Goal: Information Seeking & Learning: Learn about a topic

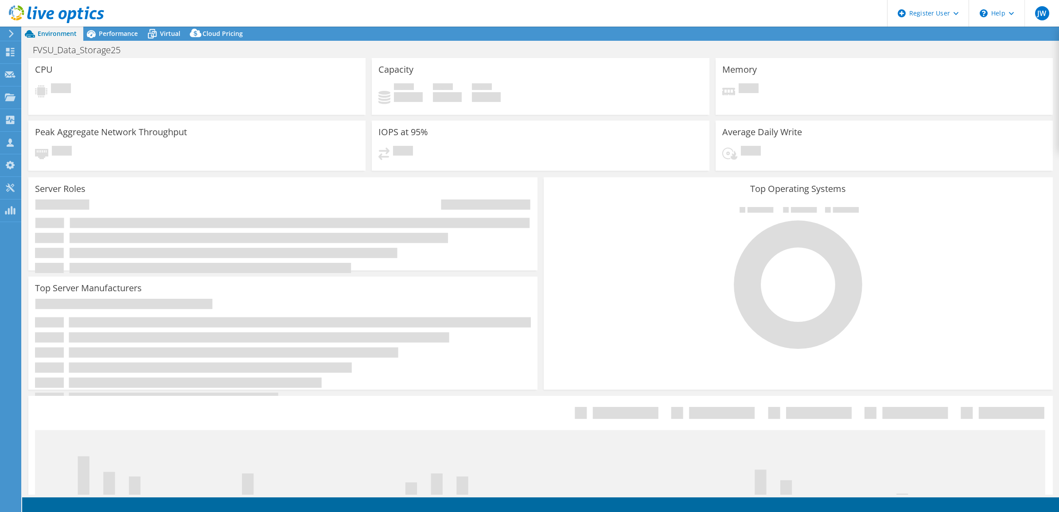
click at [161, 31] on span "Virtual" at bounding box center [170, 33] width 20 height 8
select select "USD"
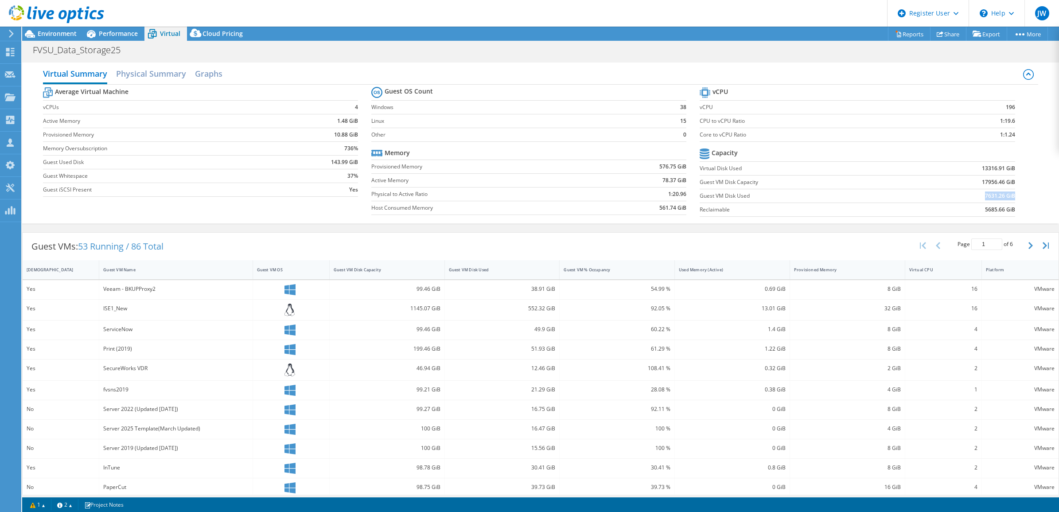
drag, startPoint x: 976, startPoint y: 195, endPoint x: 1006, endPoint y: 197, distance: 30.7
click at [1006, 197] on td "7631.26 GiB" at bounding box center [960, 196] width 109 height 14
click at [1033, 201] on div "Virtual Summary Physical Summary Graphs Average Virtual Machine vCPUs 4 Active …" at bounding box center [540, 142] width 1037 height 161
drag, startPoint x: 971, startPoint y: 183, endPoint x: 1013, endPoint y: 183, distance: 42.1
click at [1013, 183] on section "vCPU vCPU 196 CPU to vCPU Ratio 1:19.6 Core to vCPU Ratio 1:1.24 Capacity Virtu…" at bounding box center [864, 153] width 328 height 136
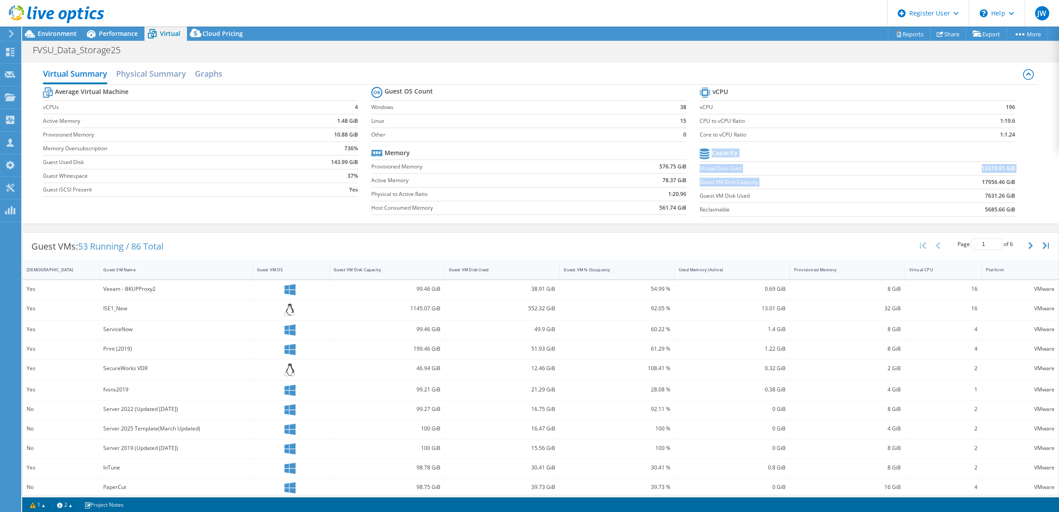
click at [1023, 183] on div "Average Virtual Machine vCPUs 4 Active Memory 1.48 GiB Provisioned Memory 10.88…" at bounding box center [540, 153] width 995 height 136
drag, startPoint x: 974, startPoint y: 183, endPoint x: 1016, endPoint y: 183, distance: 42.1
click at [1016, 183] on section "vCPU vCPU 196 CPU to vCPU Ratio 1:19.6 Core to vCPU Ratio 1:1.24 Capacity Virtu…" at bounding box center [864, 153] width 328 height 136
click at [1027, 183] on div "Average Virtual Machine vCPUs 4 Active Memory 1.48 GiB Provisioned Memory 10.88…" at bounding box center [540, 153] width 995 height 136
drag, startPoint x: 978, startPoint y: 199, endPoint x: 989, endPoint y: 198, distance: 11.1
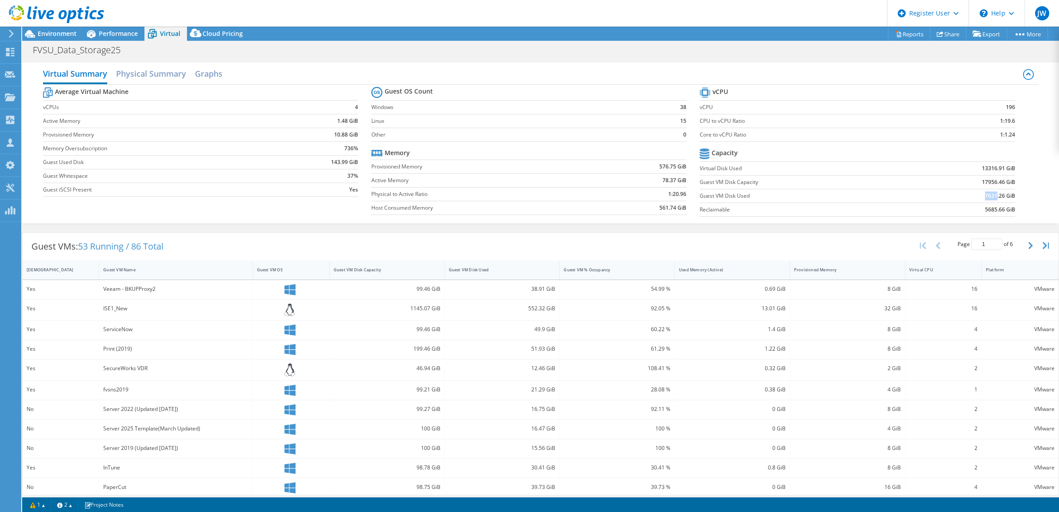
click at [989, 198] on b "7631.26 GiB" at bounding box center [1000, 195] width 30 height 9
click at [1029, 194] on div "Average Virtual Machine vCPUs 4 Active Memory 1.48 GiB Provisioned Memory 10.88…" at bounding box center [540, 153] width 995 height 136
